Goal: Task Accomplishment & Management: Manage account settings

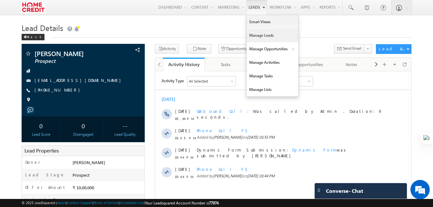
click at [264, 32] on link "Manage Leads" at bounding box center [273, 36] width 52 height 14
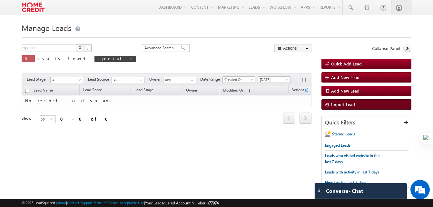
click at [348, 104] on span "Import Lead" at bounding box center [343, 104] width 24 height 5
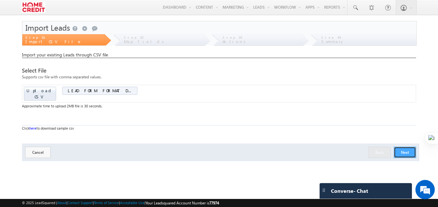
click at [407, 147] on button "Next" at bounding box center [405, 152] width 22 height 11
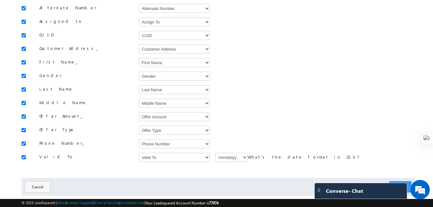
scroll to position [100, 0]
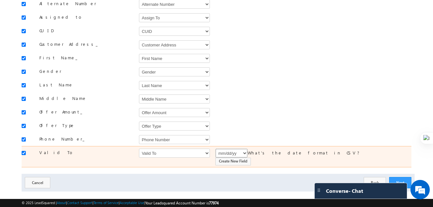
click at [243, 152] on select "mm/dd/yy mm/dd/yyyy dd/mm/yy dd/mm/yyyy" at bounding box center [231, 153] width 32 height 9
select select "mm/dd/yyyy"
click at [215, 149] on select "mm/dd/yy mm/dd/yyyy dd/mm/yy dd/mm/yyyy" at bounding box center [231, 153] width 32 height 9
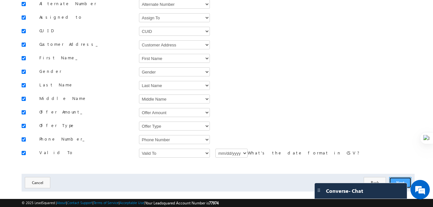
click at [397, 177] on button "Next" at bounding box center [400, 182] width 22 height 11
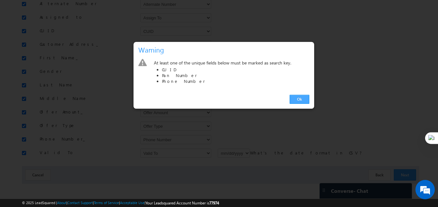
click at [301, 101] on link "Ok" at bounding box center [300, 99] width 20 height 9
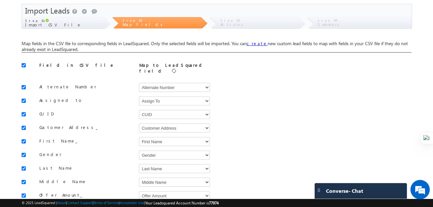
scroll to position [16, 0]
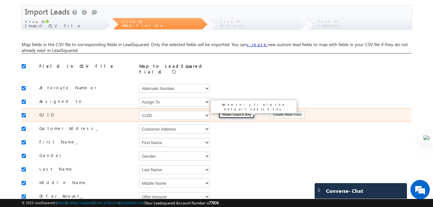
click at [234, 115] on input "Make Search Key" at bounding box center [237, 115] width 36 height 8
type input "Is Search Key"
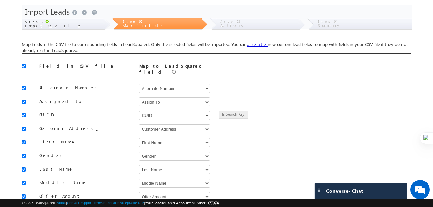
scroll to position [100, 0]
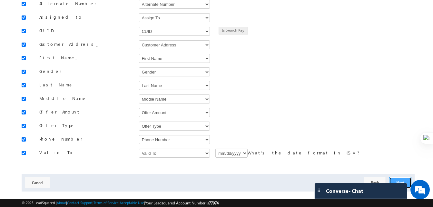
click at [401, 177] on button "Next" at bounding box center [400, 182] width 22 height 11
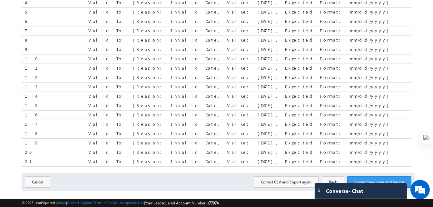
scroll to position [120, 0]
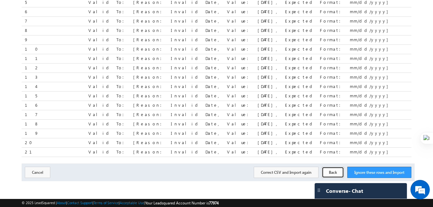
click at [332, 172] on button "Back" at bounding box center [333, 172] width 22 height 11
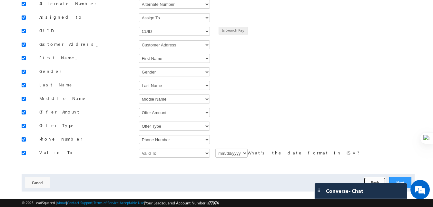
click at [378, 177] on button "Back" at bounding box center [375, 182] width 22 height 11
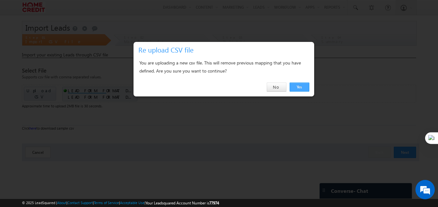
click at [299, 86] on link "Yes" at bounding box center [300, 87] width 20 height 9
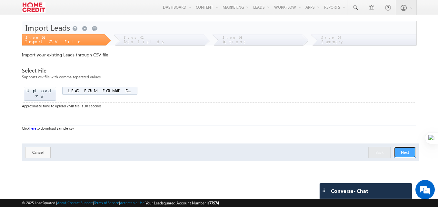
click at [397, 148] on button "Next" at bounding box center [405, 152] width 22 height 11
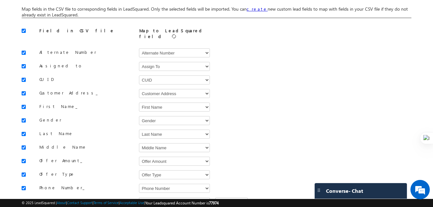
scroll to position [100, 0]
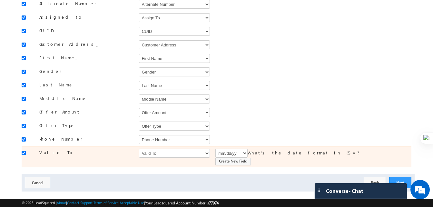
click at [244, 150] on select "mm/dd/yy mm/dd/yyyy dd/mm/yy dd/mm/yyyy" at bounding box center [231, 153] width 32 height 9
select select "mm/dd/yyyy"
click at [215, 149] on select "mm/dd/yy mm/dd/yyyy dd/mm/yy dd/mm/yyyy" at bounding box center [231, 153] width 32 height 9
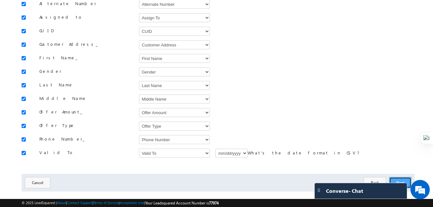
click at [398, 177] on button "Next" at bounding box center [400, 182] width 22 height 11
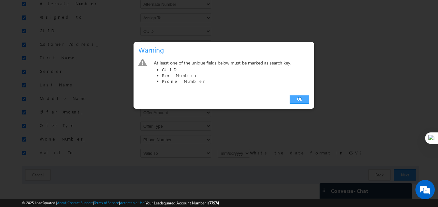
click at [303, 101] on link "Ok" at bounding box center [300, 99] width 20 height 9
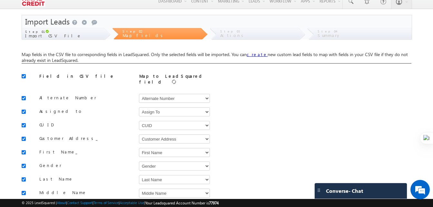
scroll to position [6, 0]
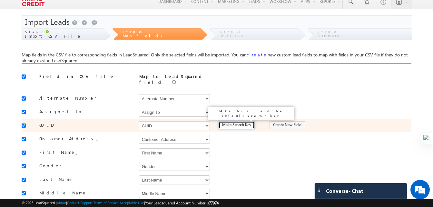
click at [235, 125] on input "Make Search Key" at bounding box center [237, 125] width 36 height 8
type input "Is Search Key"
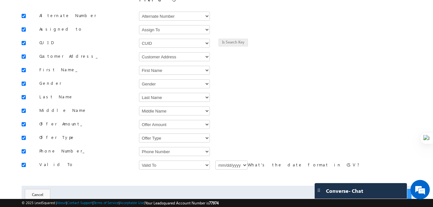
scroll to position [100, 0]
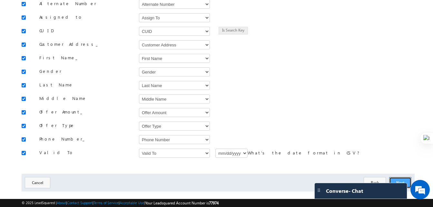
click at [403, 177] on button "Next" at bounding box center [400, 182] width 22 height 11
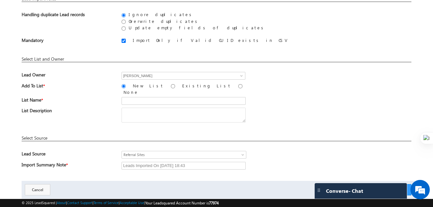
scroll to position [71, 0]
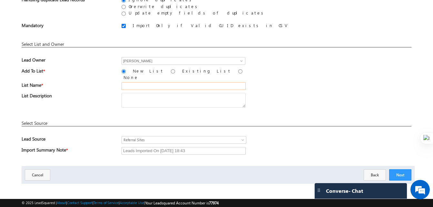
click at [129, 84] on input "text" at bounding box center [184, 86] width 124 height 8
type input "Field Sales Lead_18th Aug"
click at [309, 93] on div "List Description" at bounding box center [217, 102] width 390 height 18
click at [234, 62] on input "[PERSON_NAME]" at bounding box center [184, 61] width 124 height 8
click at [243, 62] on span at bounding box center [241, 60] width 5 height 5
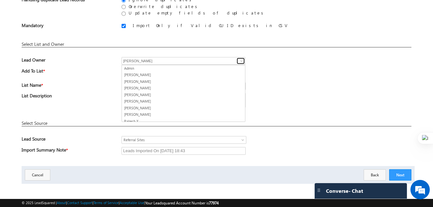
click at [243, 62] on span at bounding box center [241, 60] width 5 height 5
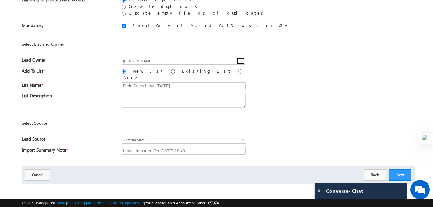
click at [243, 62] on span at bounding box center [241, 60] width 5 height 5
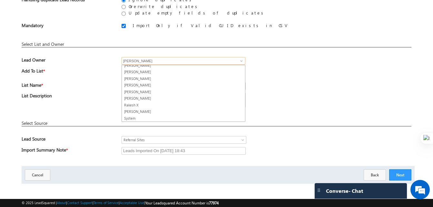
scroll to position [0, 0]
click at [304, 78] on div "Add To List * New List Existing List None" at bounding box center [217, 75] width 390 height 14
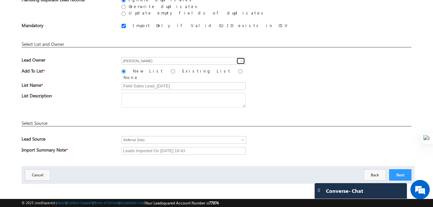
click at [241, 61] on span at bounding box center [241, 60] width 5 height 5
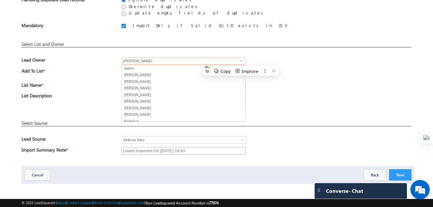
scroll to position [11, 0]
click at [212, 138] on span "Referral Sites" at bounding box center [176, 140] width 109 height 6
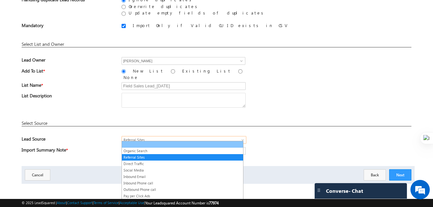
click at [174, 146] on link at bounding box center [182, 145] width 121 height 6
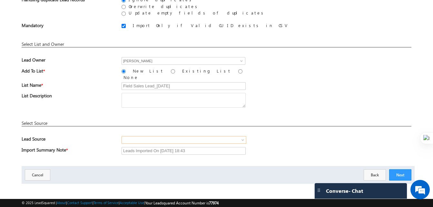
click at [268, 136] on div "Organic Search Referral Sites Direct Traffic Social Media Inbound Email Inbound…" at bounding box center [267, 140] width 290 height 9
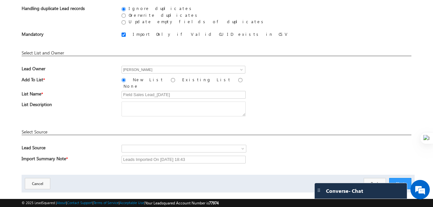
scroll to position [71, 0]
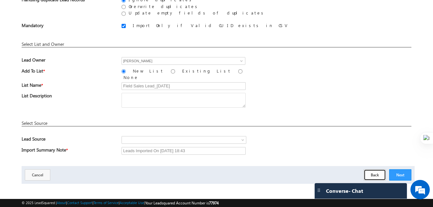
click at [377, 171] on button "Back" at bounding box center [375, 174] width 22 height 11
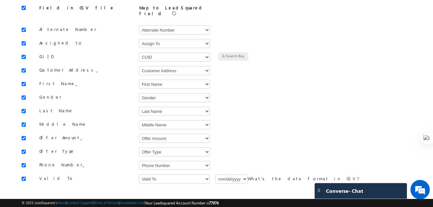
scroll to position [74, 0]
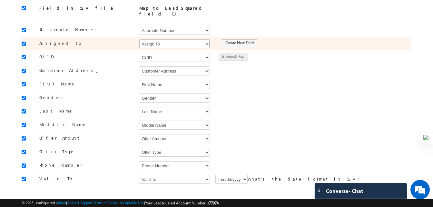
click at [181, 41] on select "Select Select Address 2 Age Alternate Number Assign To City Company Name Countr…" at bounding box center [174, 43] width 71 height 9
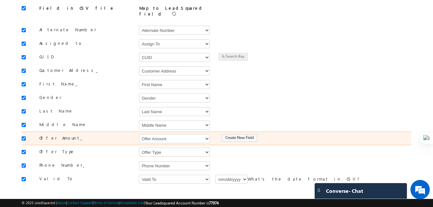
click at [279, 134] on div "Create New Field" at bounding box center [307, 138] width 190 height 9
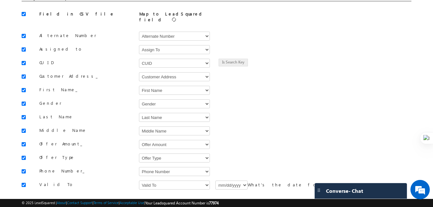
scroll to position [100, 0]
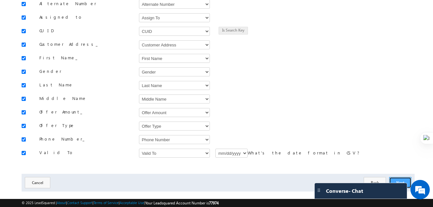
click at [400, 177] on button "Next" at bounding box center [400, 182] width 22 height 11
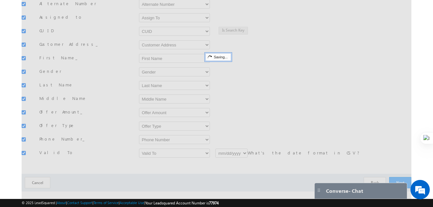
scroll to position [71, 0]
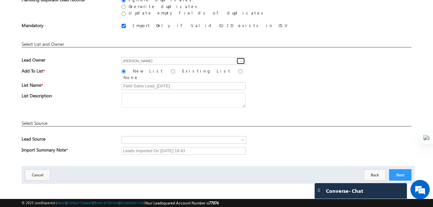
click at [239, 60] on span at bounding box center [241, 60] width 5 height 5
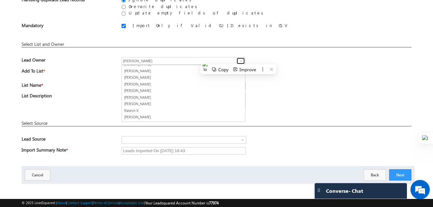
click at [241, 61] on span at bounding box center [241, 60] width 5 height 5
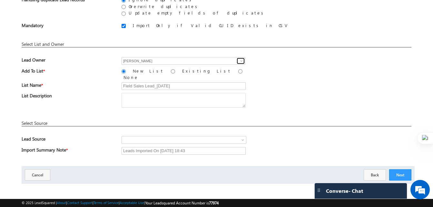
click at [241, 61] on span at bounding box center [241, 60] width 5 height 5
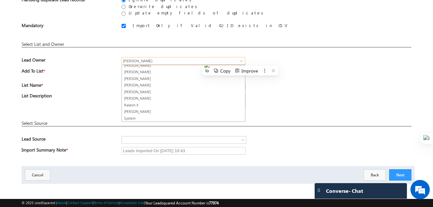
scroll to position [0, 0]
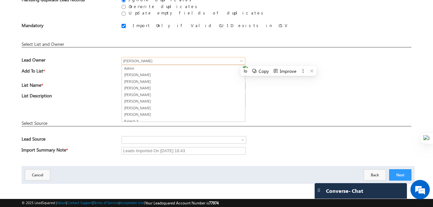
click at [207, 59] on input "[PERSON_NAME]" at bounding box center [184, 61] width 124 height 8
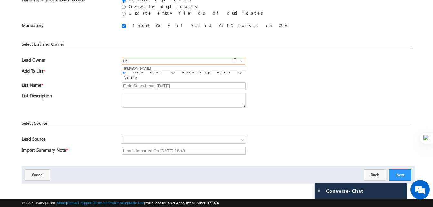
type input "D"
click at [293, 63] on div "Lead Owner Devendra Maurya Devendra Maurya Admin Akshaya Singh Devendra Maurya …" at bounding box center [217, 62] width 390 height 11
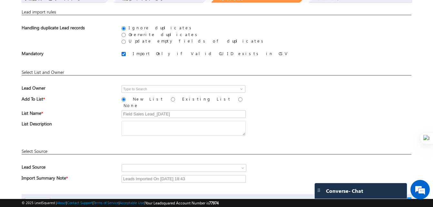
scroll to position [71, 0]
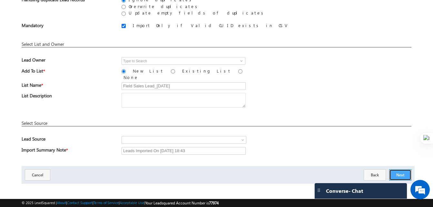
click at [405, 169] on button "Next" at bounding box center [400, 174] width 22 height 11
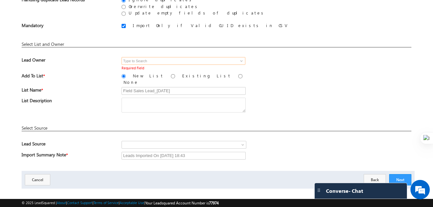
click at [245, 64] on input at bounding box center [184, 61] width 124 height 8
click at [244, 64] on span at bounding box center [241, 60] width 5 height 5
click at [236, 62] on input at bounding box center [184, 61] width 124 height 8
click at [238, 78] on input "None" at bounding box center [240, 76] width 4 height 4
radio input "true"
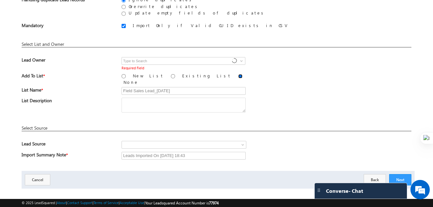
scroll to position [47, 0]
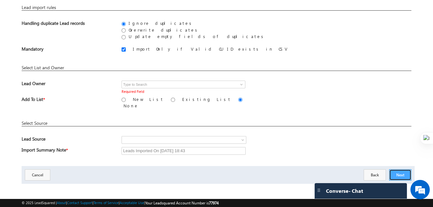
click at [399, 172] on button "Next" at bounding box center [400, 174] width 22 height 11
click at [238, 83] on link at bounding box center [241, 84] width 8 height 6
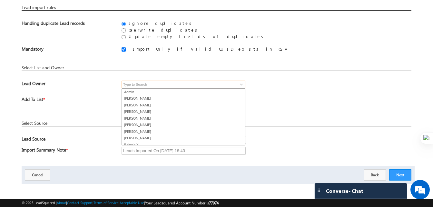
scroll to position [16, 0]
click at [282, 107] on div "Add To List * New List Existing List None" at bounding box center [217, 103] width 390 height 14
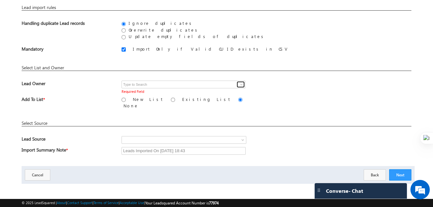
click at [243, 84] on span at bounding box center [241, 84] width 5 height 5
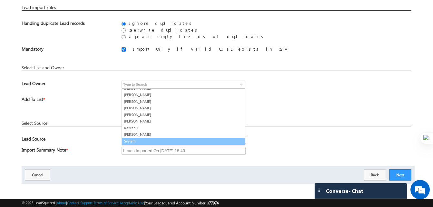
scroll to position [0, 0]
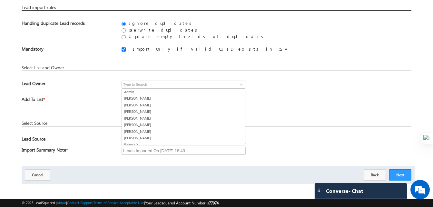
click at [295, 93] on div "Lead Owner Devendra Maurya Devendra Maurya Admin Akshaya Singh Devendra Maurya …" at bounding box center [217, 89] width 390 height 16
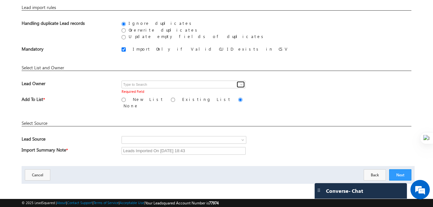
click at [240, 83] on span at bounding box center [241, 84] width 5 height 5
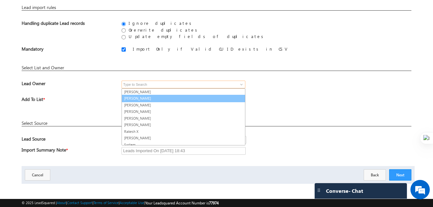
click at [170, 95] on link "Harsh Jain" at bounding box center [184, 98] width 124 height 7
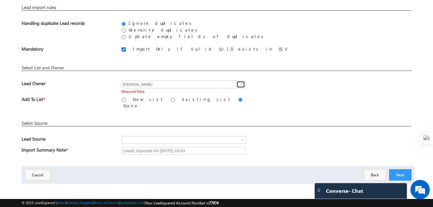
click at [241, 84] on span at bounding box center [241, 84] width 5 height 5
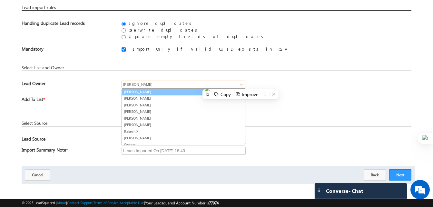
click at [167, 94] on link "[PERSON_NAME]" at bounding box center [184, 91] width 124 height 7
type input "[PERSON_NAME]"
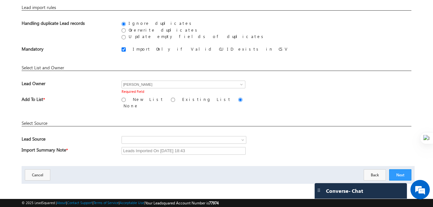
click at [301, 102] on div "Add To List * New List Existing List None" at bounding box center [217, 103] width 390 height 14
click at [402, 175] on button "Next" at bounding box center [400, 174] width 22 height 11
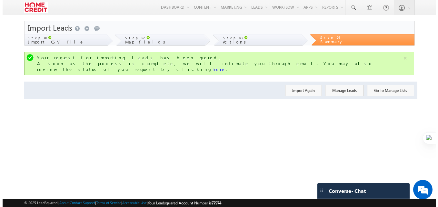
scroll to position [0, 0]
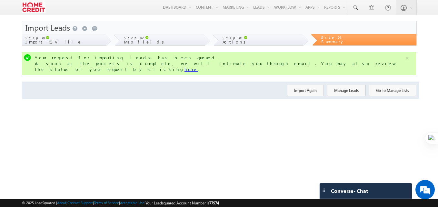
click at [198, 66] on link "here" at bounding box center [190, 68] width 13 height 5
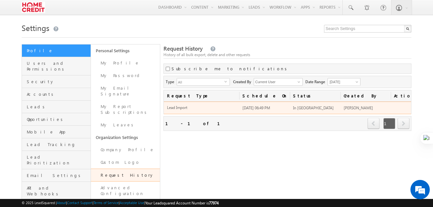
click at [298, 108] on span "In [GEOGRAPHIC_DATA]" at bounding box center [313, 107] width 41 height 5
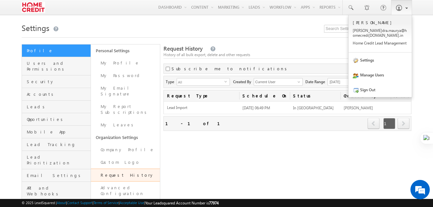
click at [405, 13] on link at bounding box center [401, 7] width 21 height 15
click at [382, 60] on link "Settings" at bounding box center [380, 60] width 63 height 15
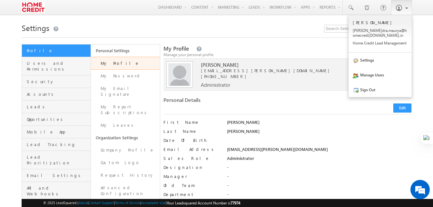
click at [404, 8] on span at bounding box center [405, 7] width 5 height 5
click at [374, 60] on link "Settings" at bounding box center [380, 60] width 63 height 15
click at [412, 7] on link at bounding box center [401, 7] width 21 height 15
click at [373, 73] on link "Manage Users" at bounding box center [380, 74] width 63 height 15
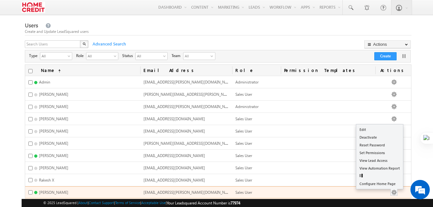
click at [397, 190] on button "button" at bounding box center [394, 192] width 6 height 6
click at [367, 126] on link "Edit" at bounding box center [379, 130] width 47 height 8
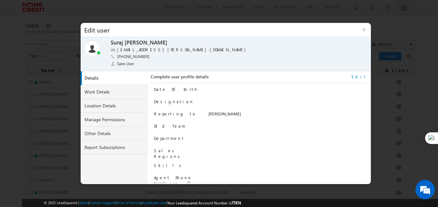
click at [364, 83] on div "Complete user profile details Edit" at bounding box center [259, 78] width 216 height 9
drag, startPoint x: 364, startPoint y: 83, endPoint x: 363, endPoint y: 78, distance: 4.9
click at [363, 78] on link "Edit" at bounding box center [359, 77] width 15 height 6
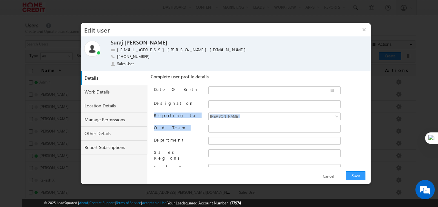
drag, startPoint x: 367, startPoint y: 104, endPoint x: 364, endPoint y: 124, distance: 20.5
click at [364, 124] on div "Complete user profile details Date Of Birth Designation Reporting to Devendra M…" at bounding box center [260, 127] width 219 height 113
click at [117, 120] on link "Manage Permissions" at bounding box center [114, 120] width 67 height 14
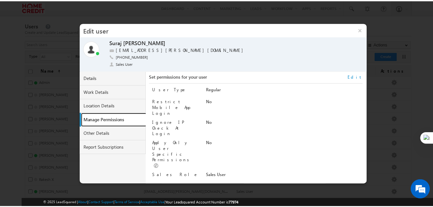
scroll to position [4, 0]
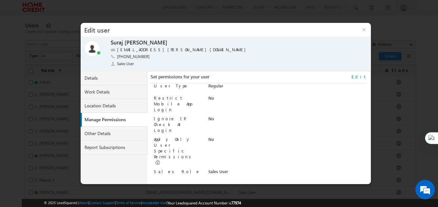
drag, startPoint x: 217, startPoint y: 136, endPoint x: 229, endPoint y: 136, distance: 11.9
click at [229, 169] on div "Sales Role Sales User" at bounding box center [260, 173] width 213 height 9
click at [366, 74] on link "Edit" at bounding box center [359, 77] width 15 height 6
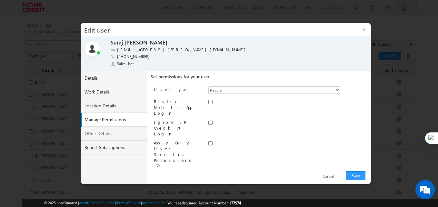
click at [272, 172] on div "Administrator Marketing User Sales Manager Sales User" at bounding box center [287, 176] width 158 height 9
click at [278, 172] on select "Administrator Marketing User Sales Manager Sales User" at bounding box center [274, 175] width 132 height 7
select select "Sales_Manager"
click at [208, 172] on select "Administrator Marketing User Sales Manager Sales User" at bounding box center [274, 175] width 132 height 7
click at [286, 172] on select "Administrator Marketing User Sales Manager Sales User" at bounding box center [274, 175] width 132 height 7
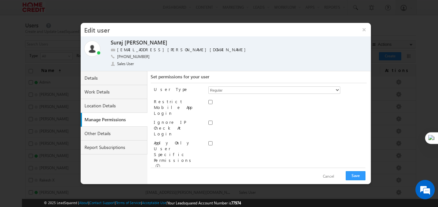
click at [208, 172] on select "Administrator Marketing User Sales Manager Sales User" at bounding box center [274, 175] width 132 height 7
click at [278, 119] on div at bounding box center [287, 123] width 158 height 9
click at [352, 174] on button "Save" at bounding box center [356, 175] width 20 height 9
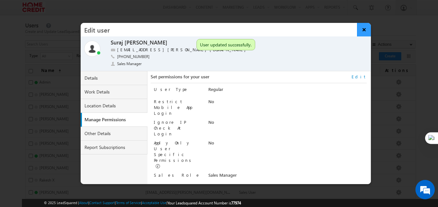
click at [362, 32] on button "×" at bounding box center [364, 30] width 14 height 14
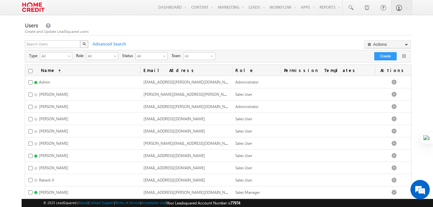
click at [39, 10] on img at bounding box center [34, 7] width 24 height 11
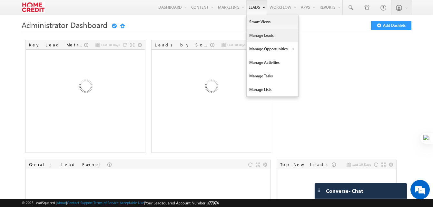
click at [260, 39] on link "Manage Leads" at bounding box center [273, 36] width 52 height 14
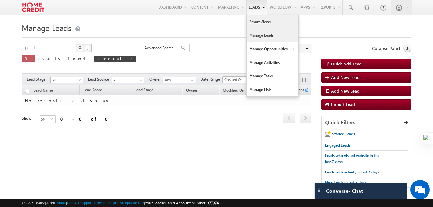
click at [259, 25] on link "Smart Views" at bounding box center [273, 22] width 52 height 14
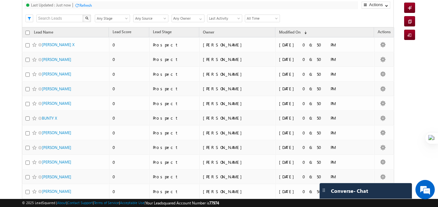
scroll to position [58, 0]
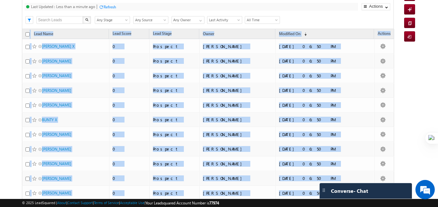
drag, startPoint x: 433, startPoint y: 49, endPoint x: 428, endPoint y: 124, distance: 75.0
click at [428, 124] on body "Menu [PERSON_NAME] dra.m aurya @home credi [DOMAIN_NAME]. in t Lead Manag" at bounding box center [219, 192] width 438 height 500
drag, startPoint x: 428, startPoint y: 124, endPoint x: 425, endPoint y: 41, distance: 82.9
click at [425, 41] on body "Menu [PERSON_NAME] dra.m aurya @home credi [DOMAIN_NAME]. in t Lead Manag" at bounding box center [219, 192] width 438 height 500
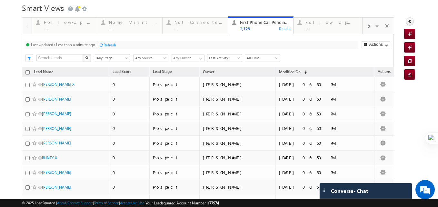
scroll to position [19, 0]
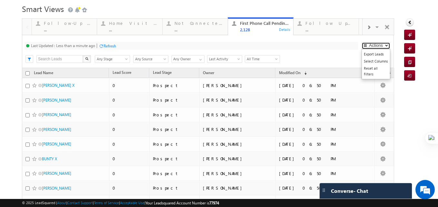
click at [372, 48] on button "Actions" at bounding box center [376, 45] width 29 height 7
click at [372, 45] on button "Actions" at bounding box center [376, 45] width 29 height 7
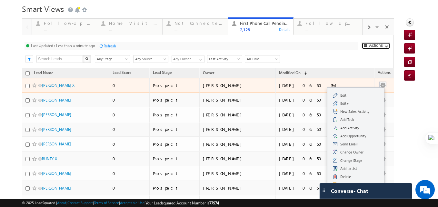
click at [380, 83] on button "button" at bounding box center [383, 85] width 6 height 6
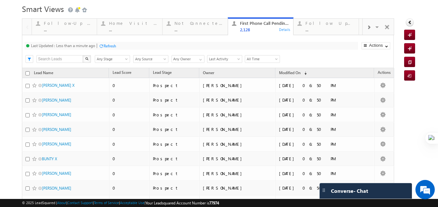
click at [191, 58] on input "Any Owner" at bounding box center [188, 59] width 33 height 8
click at [197, 60] on link at bounding box center [200, 58] width 8 height 6
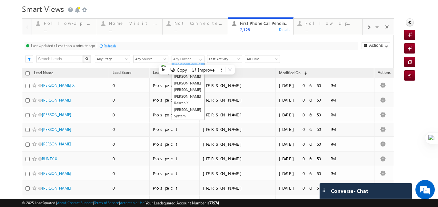
scroll to position [51, 0]
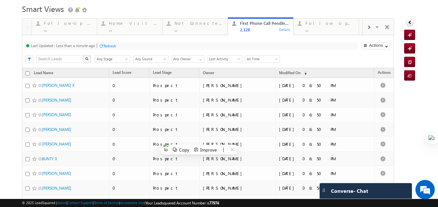
click at [328, 52] on div "Last Updated : Less than a minute ago Refresh Refreshing... Search X Lead Stage…" at bounding box center [208, 51] width 372 height 33
drag, startPoint x: 437, startPoint y: 58, endPoint x: 438, endPoint y: 84, distance: 25.2
click at [438, 84] on div at bounding box center [438, 103] width 0 height 207
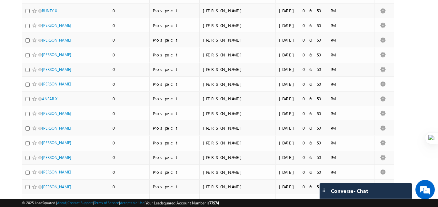
scroll to position [309, 0]
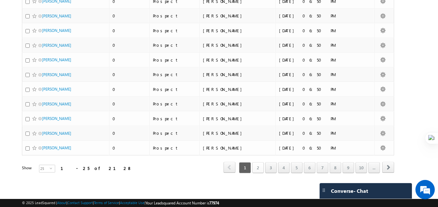
click at [252, 168] on link "2" at bounding box center [258, 167] width 12 height 11
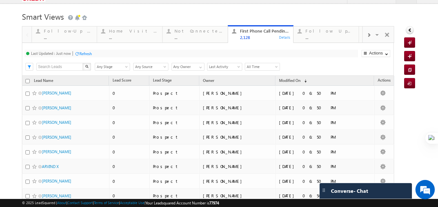
scroll to position [0, 0]
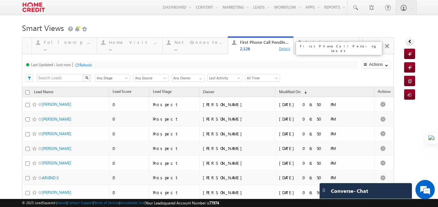
click at [279, 49] on div "Details" at bounding box center [285, 48] width 12 height 6
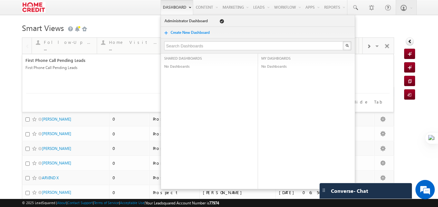
click at [164, 8] on link "Dashboard" at bounding box center [177, 7] width 33 height 15
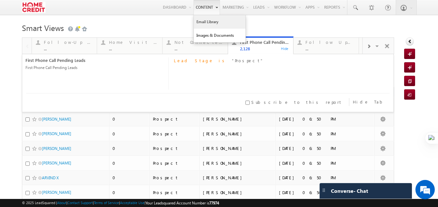
click at [196, 20] on link "Email Library" at bounding box center [220, 22] width 52 height 14
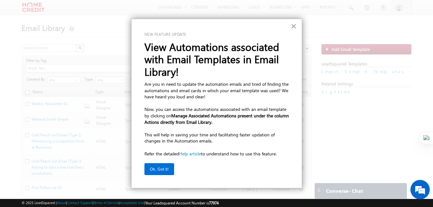
click at [303, 26] on div at bounding box center [216, 103] width 433 height 207
click at [300, 25] on div "× New feature update View Automations associated with Email Templates in Email …" at bounding box center [216, 104] width 171 height 170
click at [295, 25] on button "×" at bounding box center [294, 26] width 6 height 10
